Goal: Find specific page/section: Find specific page/section

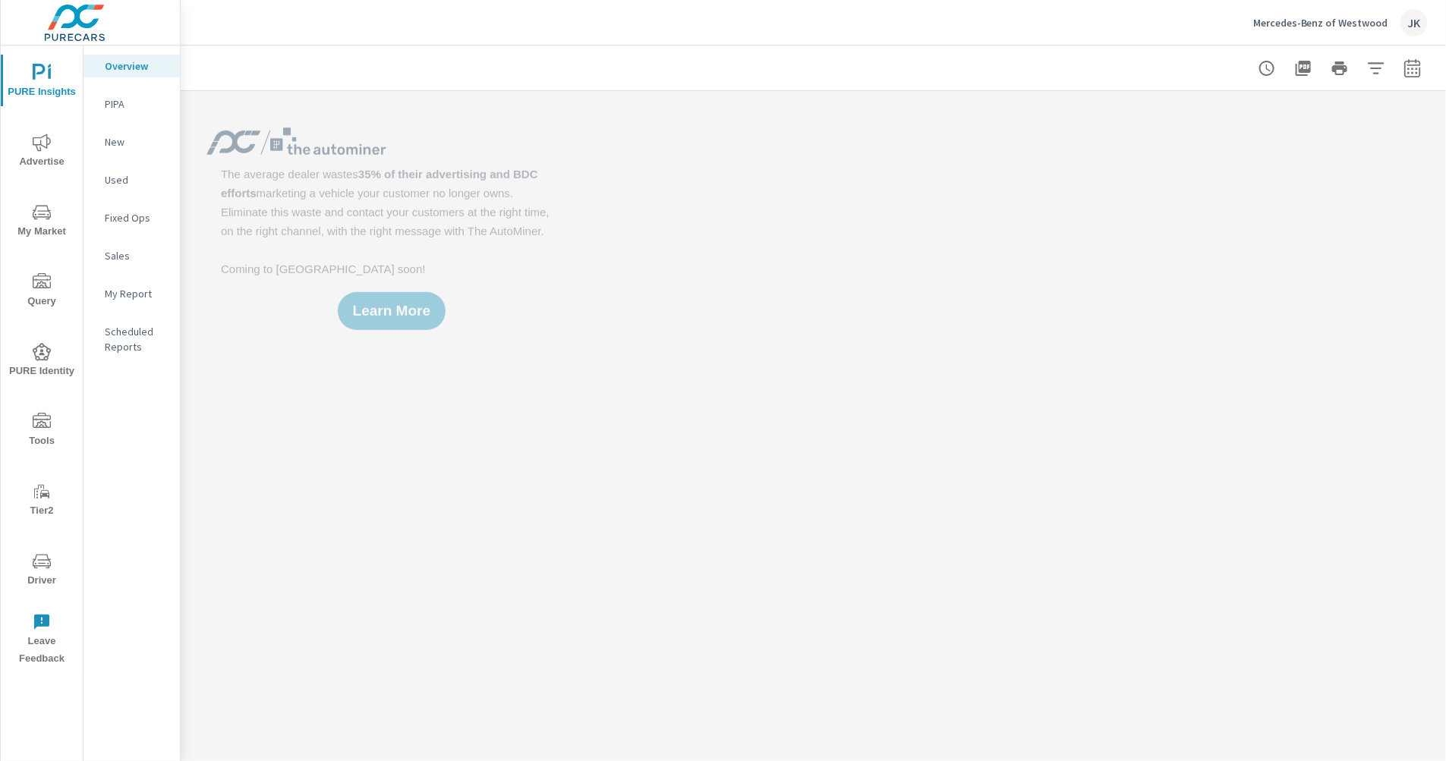
click at [27, 351] on span "PURE Identity" at bounding box center [41, 361] width 73 height 37
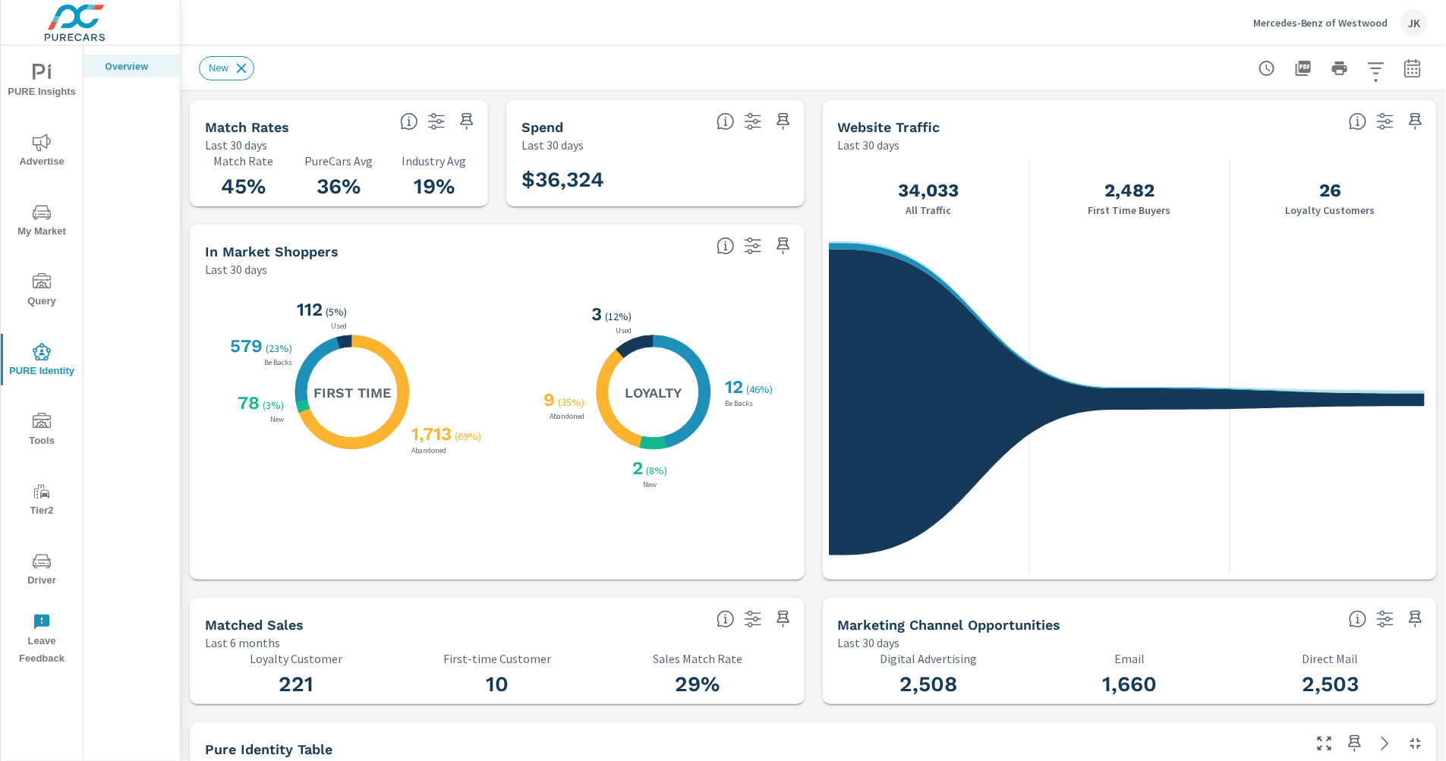
click at [241, 68] on icon at bounding box center [242, 68] width 10 height 10
